Goal: Task Accomplishment & Management: Complete application form

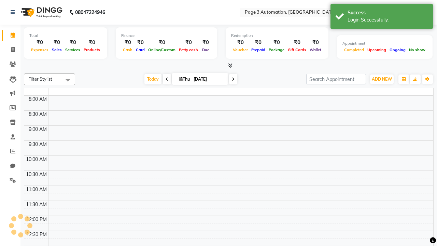
select select "en"
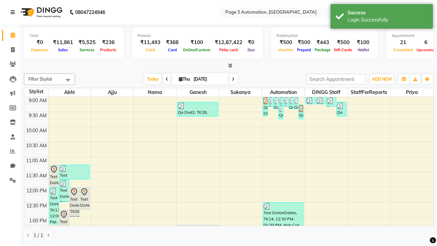
click at [14, 12] on icon at bounding box center [13, 12] width 4 height 5
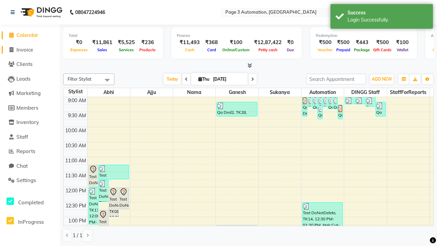
click at [30, 49] on span "Invoice" at bounding box center [24, 49] width 17 height 6
select select "2774"
select select "service"
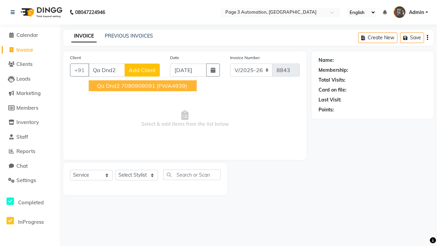
click at [143, 86] on ngb-highlight "7090909091" at bounding box center [138, 85] width 34 height 7
type input "7090909091"
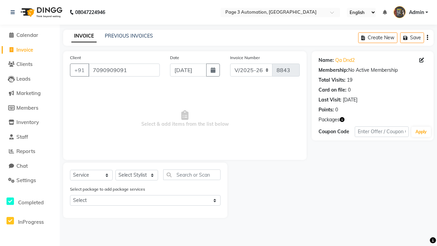
select select "71572"
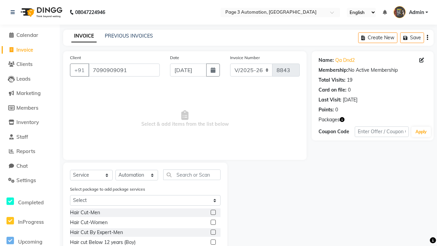
click at [213, 242] on label at bounding box center [212, 241] width 5 height 5
click at [213, 242] on input "checkbox" at bounding box center [212, 242] width 4 height 4
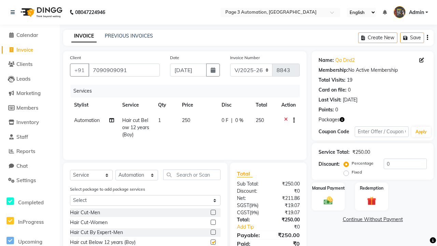
click at [292, 120] on button "button" at bounding box center [292, 120] width 4 height 7
checkbox input "false"
click at [296, 106] on label "Cross Sale" at bounding box center [295, 106] width 27 height 7
click at [287, 106] on input "Cross Sale" at bounding box center [284, 105] width 4 height 4
radio input "true"
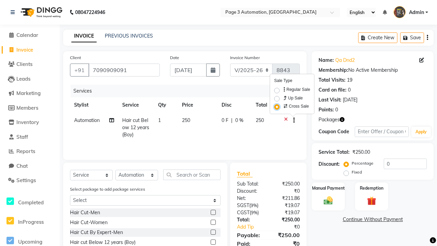
select select "71342"
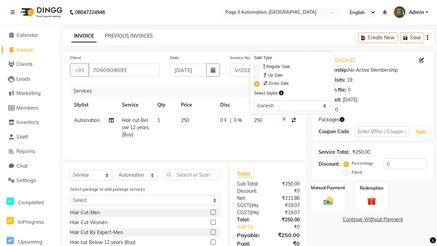
click at [328, 188] on label "Manual Payment" at bounding box center [328, 187] width 34 height 6
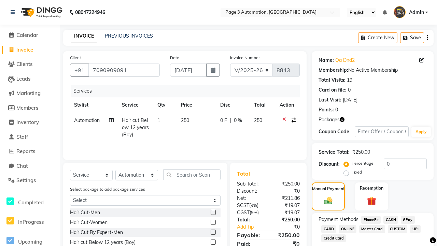
click at [390, 219] on span "CASH" at bounding box center [390, 220] width 15 height 8
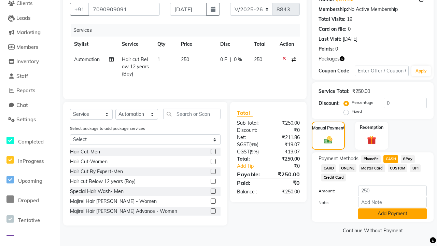
click at [392, 213] on button "Add Payment" at bounding box center [392, 213] width 69 height 11
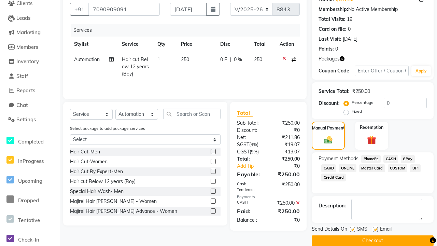
click at [352, 229] on label at bounding box center [352, 229] width 5 height 5
click at [352, 229] on input "checkbox" at bounding box center [352, 229] width 4 height 4
checkbox input "false"
click at [375, 229] on label at bounding box center [375, 229] width 5 height 5
click at [375, 229] on input "checkbox" at bounding box center [375, 229] width 4 height 4
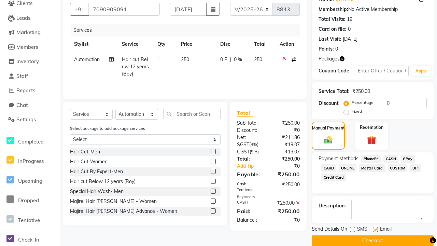
checkbox input "false"
click at [372, 240] on button "Checkout" at bounding box center [372, 240] width 122 height 11
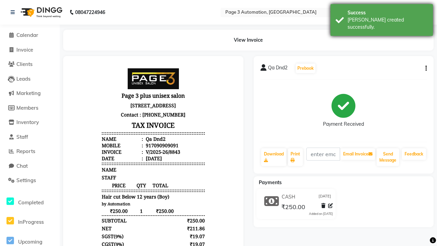
click at [381, 17] on div "[PERSON_NAME] created successfully." at bounding box center [387, 23] width 80 height 14
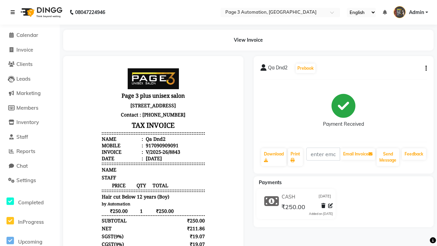
click at [14, 12] on icon at bounding box center [13, 12] width 4 height 5
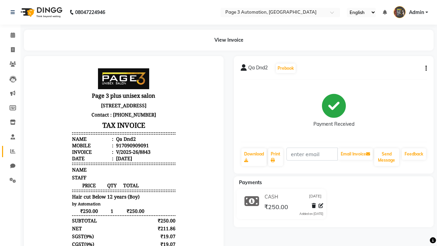
click at [10, 151] on icon at bounding box center [12, 150] width 5 height 5
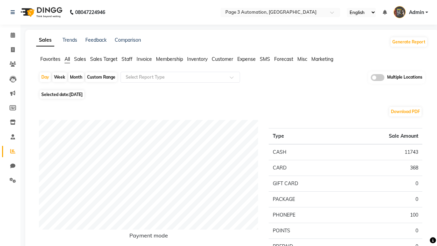
type input "Cross Sell / Up sell Report"
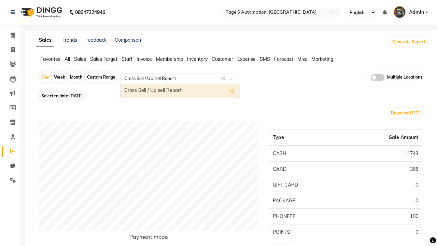
click at [180, 91] on div "Cross Sell / Up sell Report" at bounding box center [180, 91] width 119 height 14
select select "full_report"
select select "csv"
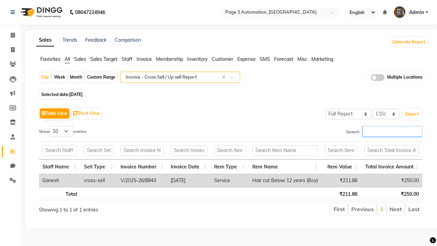
type input "V/2025-26/8843"
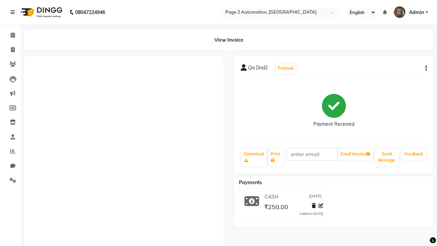
click at [424, 68] on button "button" at bounding box center [424, 68] width 4 height 7
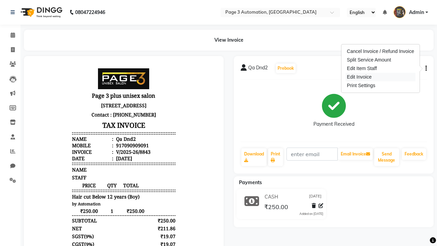
click at [380, 77] on div "Edit Invoice" at bounding box center [380, 77] width 70 height 9
select select "service"
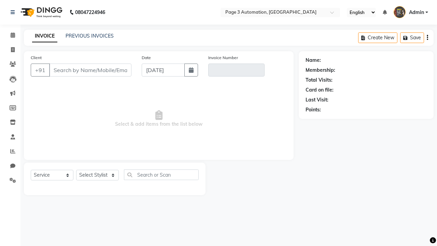
select select "service"
type input "7090909091"
type input "V/2025-26/8843"
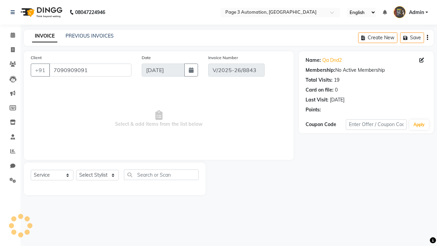
select select "select"
